Goal: Transaction & Acquisition: Purchase product/service

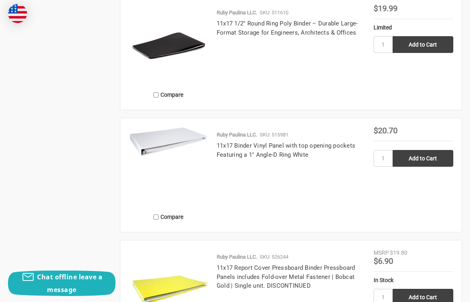
scroll to position [1277, 0]
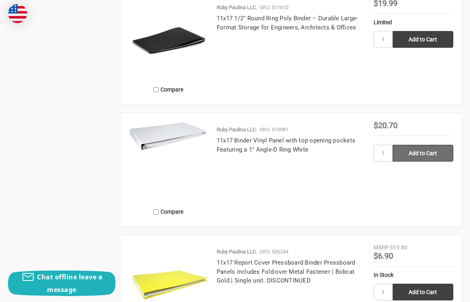
click at [427, 154] on input "Add to Cart" at bounding box center [423, 153] width 61 height 17
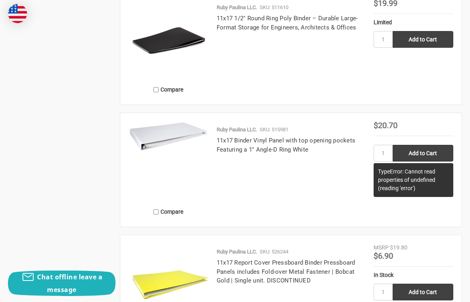
click at [338, 179] on div "Ruby Paulina LLC. SKU: 515981 11x17 Binder Vinyl Panel with top opening pockets…" at bounding box center [290, 172] width 165 height 93
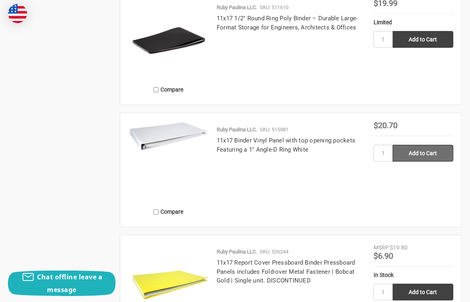
click at [423, 157] on input "Add to Cart" at bounding box center [423, 153] width 61 height 17
type input "Add to Cart"
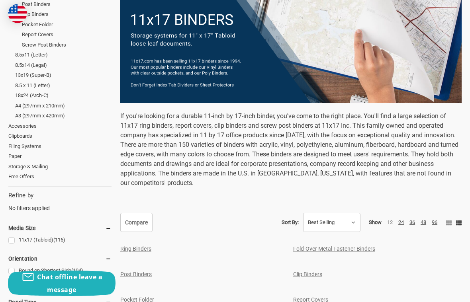
scroll to position [0, 0]
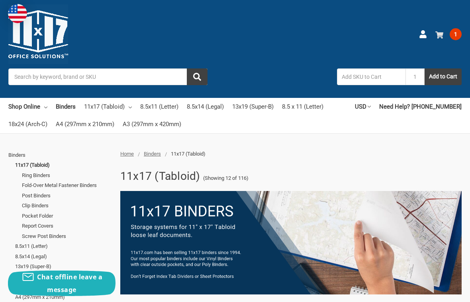
click at [461, 34] on span "1" at bounding box center [456, 34] width 12 height 12
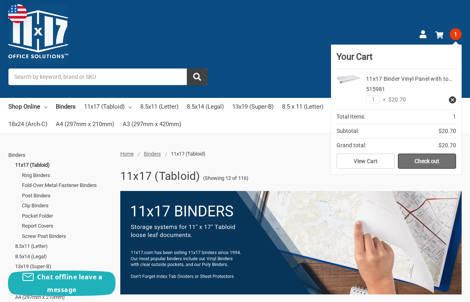
click at [423, 161] on link "Check out" at bounding box center [427, 161] width 58 height 15
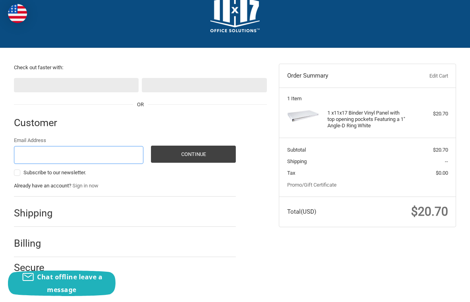
scroll to position [24, 0]
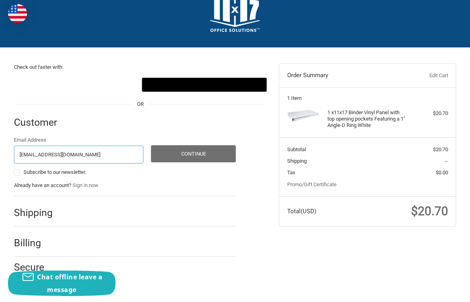
type input "[EMAIL_ADDRESS][DOMAIN_NAME]"
click at [169, 152] on button "Continue" at bounding box center [193, 153] width 85 height 17
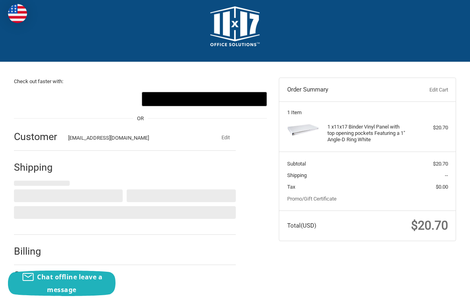
scroll to position [0, 0]
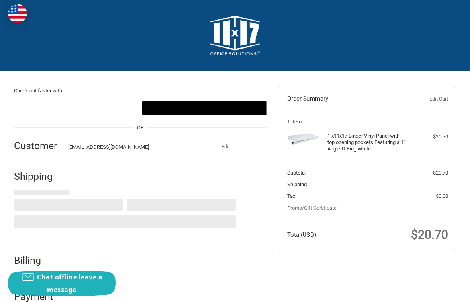
select select "US"
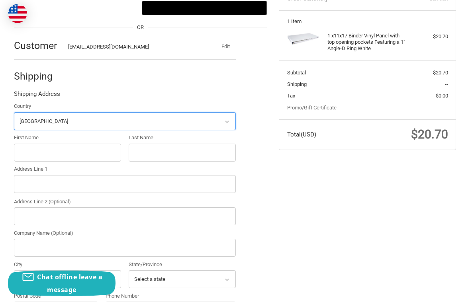
scroll to position [101, 0]
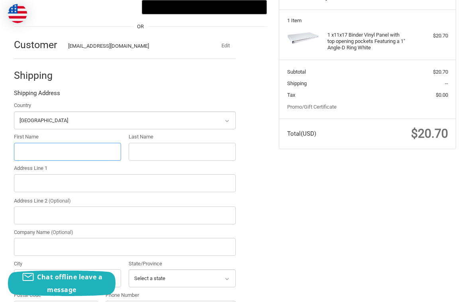
click at [56, 147] on input "First Name" at bounding box center [67, 152] width 107 height 18
type input "[PERSON_NAME]"
click at [143, 153] on input "Last Name" at bounding box center [182, 152] width 107 height 18
type input "Munoz"
click at [94, 180] on input "Address Line 1" at bounding box center [125, 183] width 222 height 18
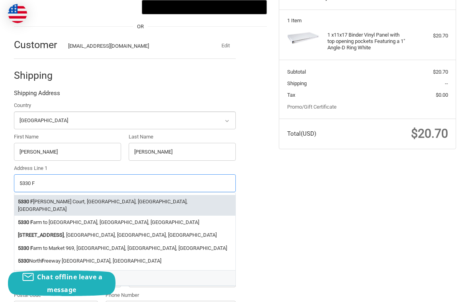
click at [83, 200] on li "5330 F leming Court, Austin, TX, USA" at bounding box center [125, 205] width 222 height 21
type input "5330 Fleming Court"
type input "Austin"
type input "78744"
select select "TX"
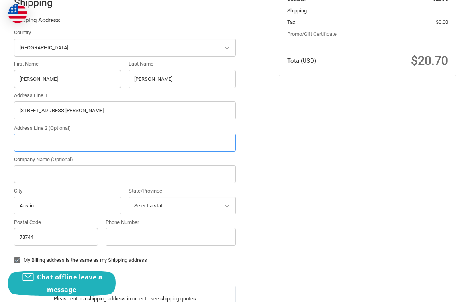
scroll to position [177, 0]
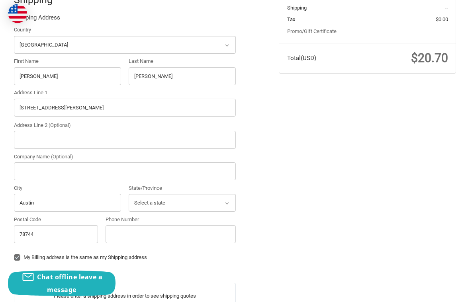
click at [170, 223] on div "Phone Number" at bounding box center [171, 229] width 130 height 27
click at [170, 231] on input "Phone Number" at bounding box center [171, 234] width 130 height 18
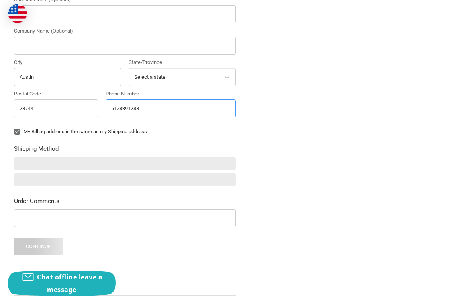
scroll to position [303, 0]
type input "5128391788"
click at [16, 130] on label "My Billing address is the same as my Shipping address" at bounding box center [125, 131] width 222 height 6
click at [14, 128] on input "My Billing address is the same as my Shipping address" at bounding box center [14, 127] width 0 height 0
checkbox input "false"
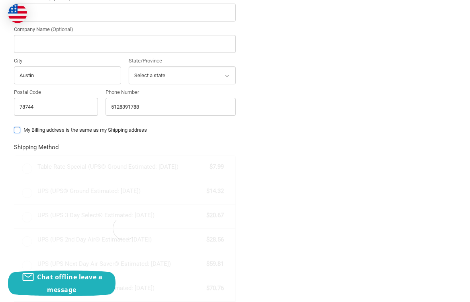
scroll to position [305, 0]
radio input "true"
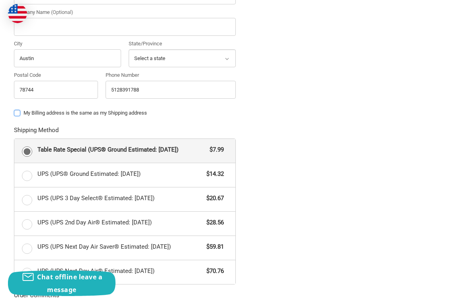
scroll to position [323, 0]
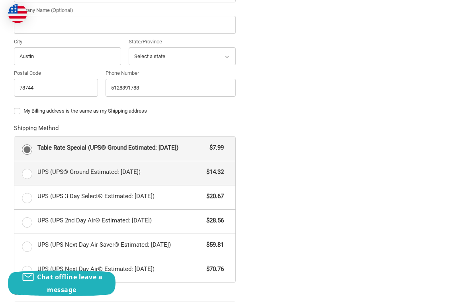
click at [29, 176] on label "UPS (UPS® Ground Estimated: Tue, Oct 7) $14.32" at bounding box center [125, 173] width 222 height 24
click at [15, 162] on input "UPS (UPS® Ground Estimated: Tue, Oct 7) $14.32" at bounding box center [14, 161] width 0 height 0
radio input "true"
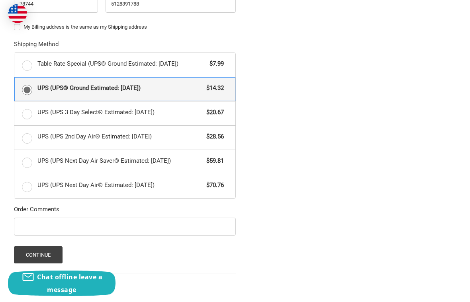
scroll to position [455, 0]
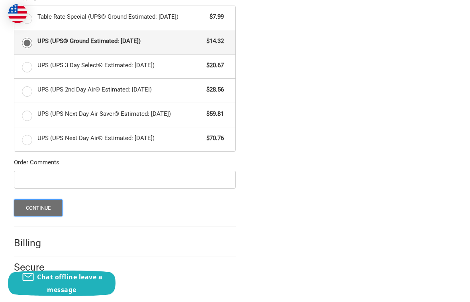
click at [39, 209] on button "Continue" at bounding box center [38, 208] width 49 height 17
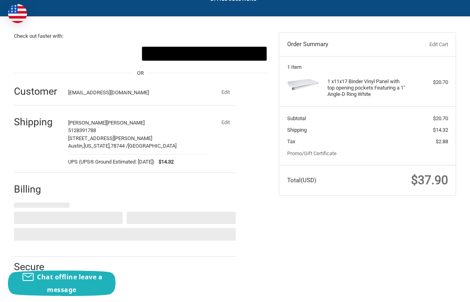
select select "US"
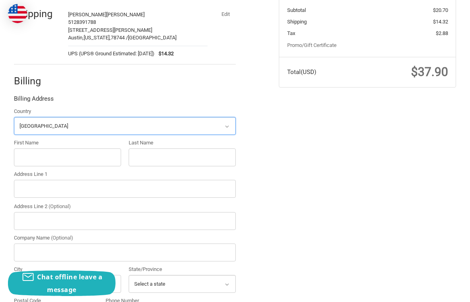
scroll to position [167, 0]
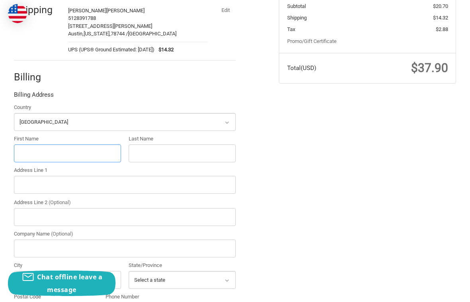
click at [75, 159] on input "First Name" at bounding box center [67, 154] width 107 height 18
click at [76, 141] on label "First Name" at bounding box center [67, 139] width 107 height 8
click at [76, 145] on input "First Name" at bounding box center [67, 154] width 107 height 18
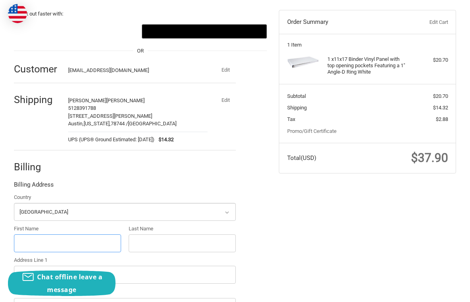
scroll to position [0, 0]
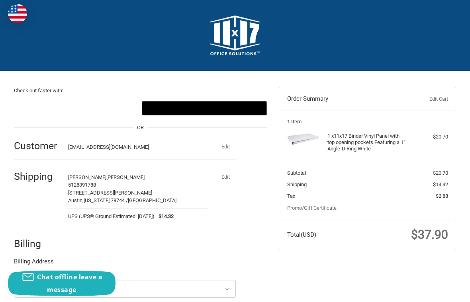
click at [228, 175] on button "Edit" at bounding box center [225, 177] width 21 height 11
select select "US"
select select "TX"
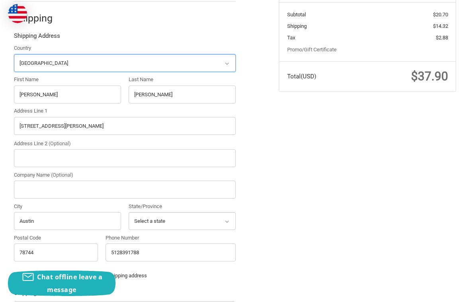
scroll to position [403, 0]
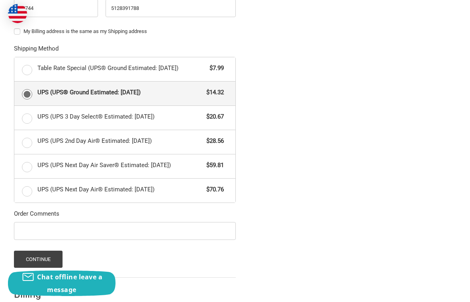
click at [16, 30] on label "My Billing address is the same as my Shipping address" at bounding box center [125, 31] width 222 height 6
click at [14, 28] on input "My Billing address is the same as my Shipping address" at bounding box center [14, 27] width 0 height 0
checkbox input "true"
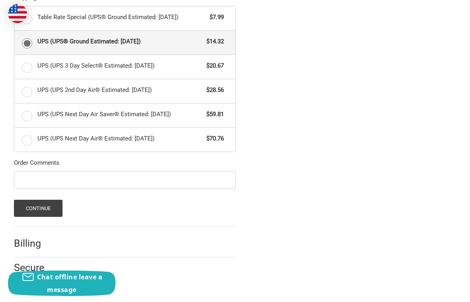
scroll to position [455, 0]
click at [50, 211] on button "Continue" at bounding box center [38, 208] width 49 height 17
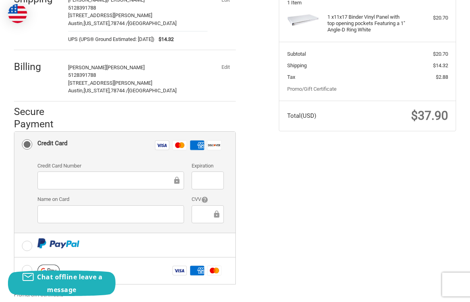
scroll to position [127, 0]
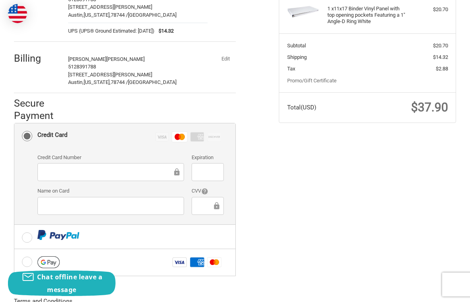
click at [198, 200] on div at bounding box center [208, 206] width 32 height 18
click at [136, 215] on div "Name on Card" at bounding box center [110, 201] width 154 height 29
click at [138, 211] on div at bounding box center [110, 206] width 147 height 18
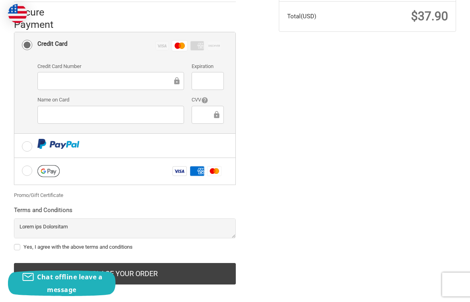
scroll to position [226, 0]
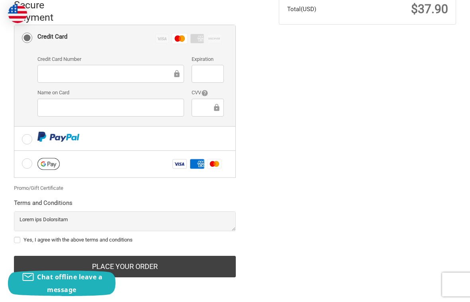
click at [18, 241] on label "Yes, I agree with the above terms and conditions" at bounding box center [125, 240] width 222 height 6
click at [14, 237] on input "Yes, I agree with the above terms and conditions" at bounding box center [14, 236] width 0 height 0
checkbox input "true"
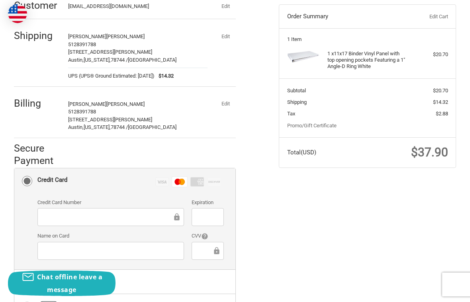
scroll to position [0, 0]
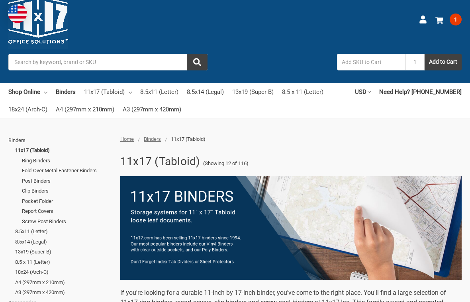
scroll to position [16, 0]
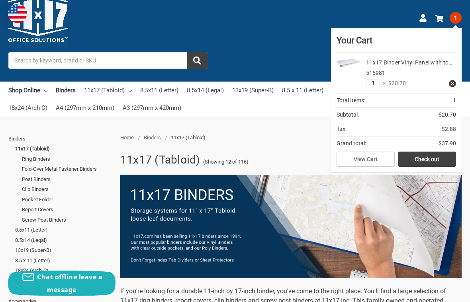
drag, startPoint x: 376, startPoint y: 82, endPoint x: 345, endPoint y: 84, distance: 32.0
click at [345, 84] on div "11x17 Binder Vinyl Panel with to… 515981 1 × $20.70" at bounding box center [397, 73] width 120 height 40
type input "4"
click at [440, 161] on link "Check out" at bounding box center [427, 159] width 58 height 15
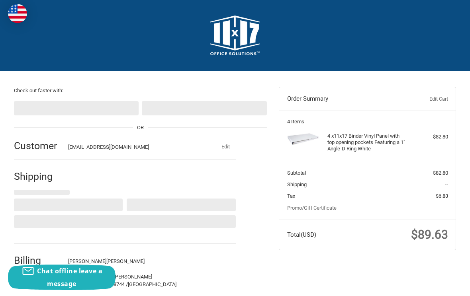
select select "US"
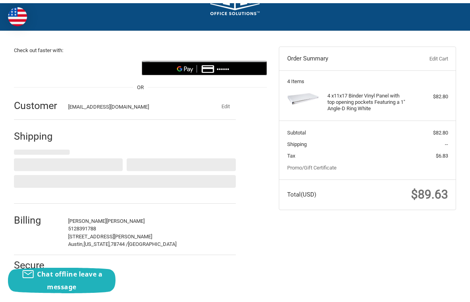
scroll to position [45, 0]
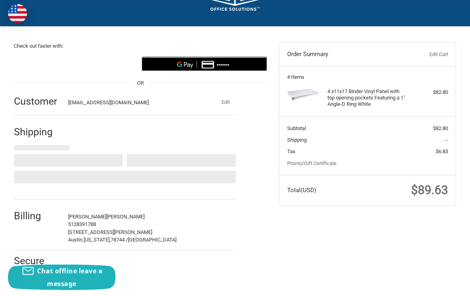
select select "[GEOGRAPHIC_DATA]"
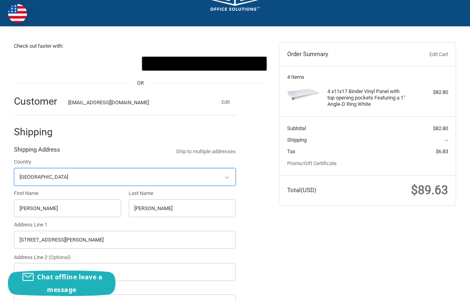
radio input "true"
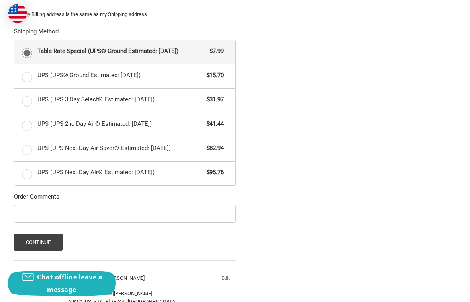
scroll to position [420, 0]
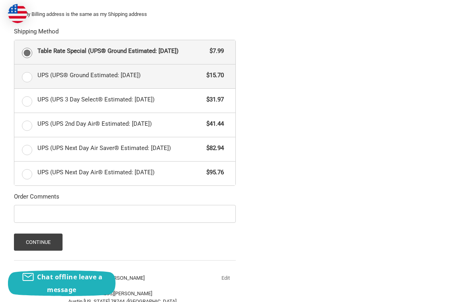
click at [31, 76] on label "UPS (UPS® Ground Estimated: [DATE]) $15.70" at bounding box center [125, 77] width 222 height 24
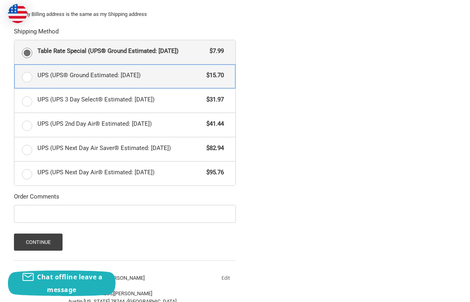
click at [15, 65] on input "UPS (UPS® Ground Estimated: [DATE]) $15.70" at bounding box center [14, 65] width 0 height 0
radio input "true"
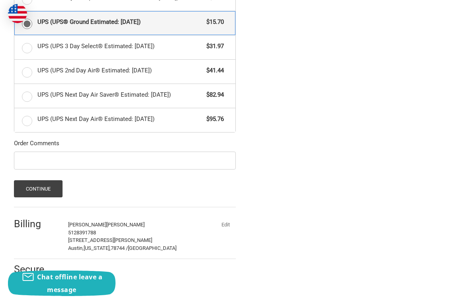
scroll to position [476, 0]
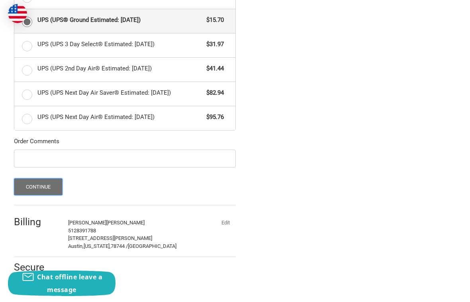
click at [33, 184] on button "Continue" at bounding box center [38, 186] width 49 height 17
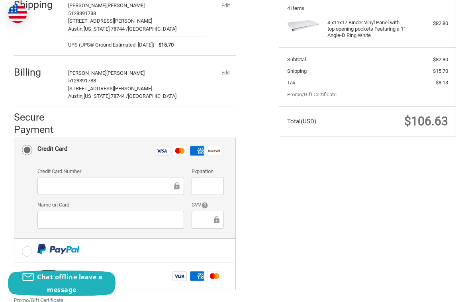
scroll to position [115, 0]
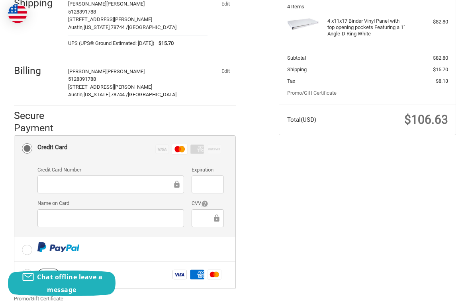
click at [115, 223] on div at bounding box center [110, 219] width 147 height 18
click at [195, 218] on div at bounding box center [208, 219] width 32 height 18
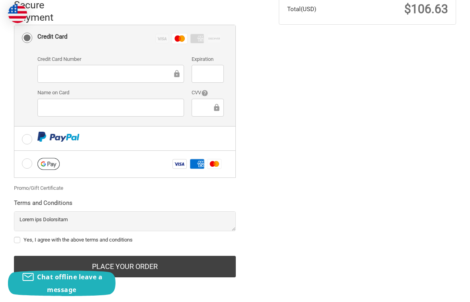
scroll to position [226, 0]
click at [15, 237] on label "Yes, I agree with the above terms and conditions" at bounding box center [125, 240] width 222 height 6
click at [14, 237] on input "Yes, I agree with the above terms and conditions" at bounding box center [14, 236] width 0 height 0
checkbox input "true"
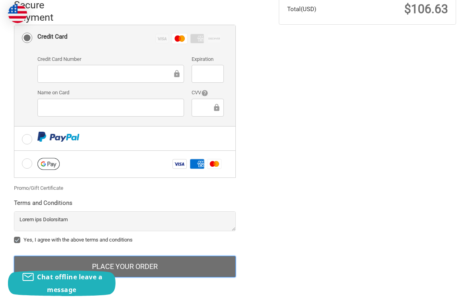
click at [181, 269] on button "Place Your Order" at bounding box center [125, 267] width 222 height 22
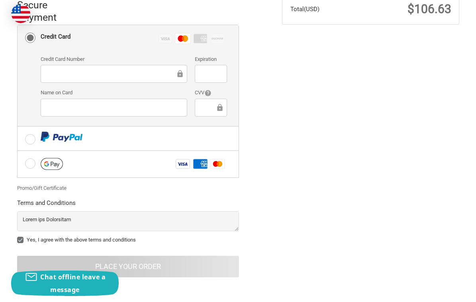
scroll to position [0, 0]
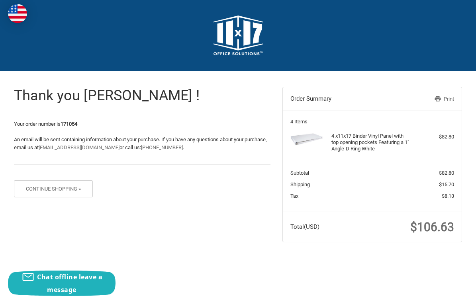
click at [437, 96] on icon at bounding box center [438, 99] width 6 height 6
